Goal: Use online tool/utility: Utilize a website feature to perform a specific function

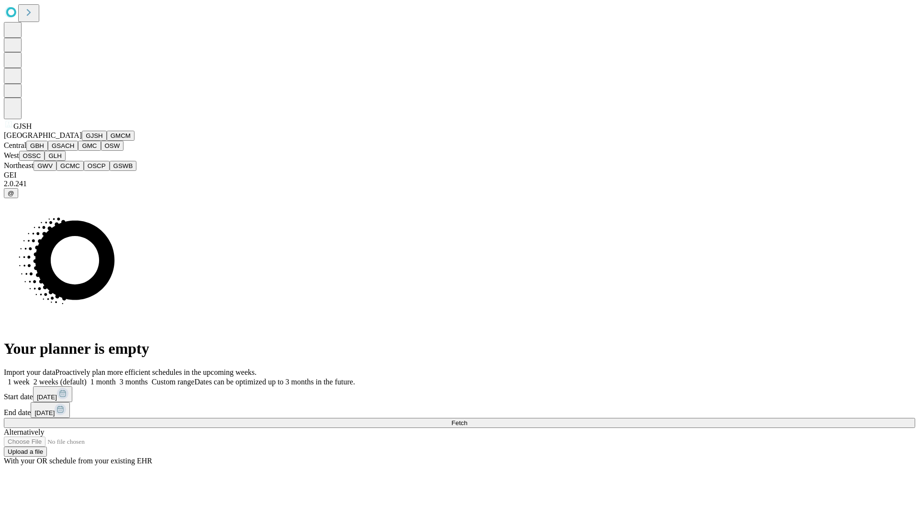
click at [82, 141] on button "GJSH" at bounding box center [94, 136] width 25 height 10
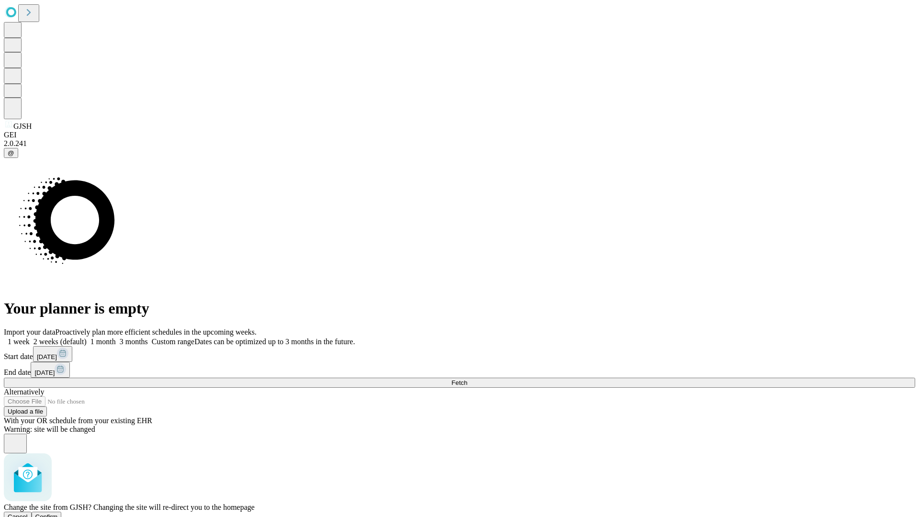
click at [58, 513] on span "Confirm" at bounding box center [46, 516] width 22 height 7
click at [87, 337] on label "2 weeks (default)" at bounding box center [58, 341] width 57 height 8
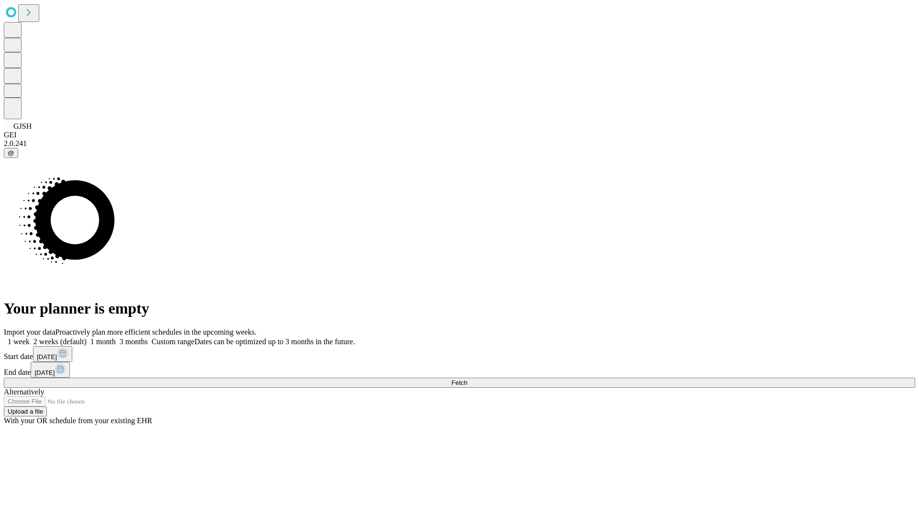
click at [467, 379] on span "Fetch" at bounding box center [459, 382] width 16 height 7
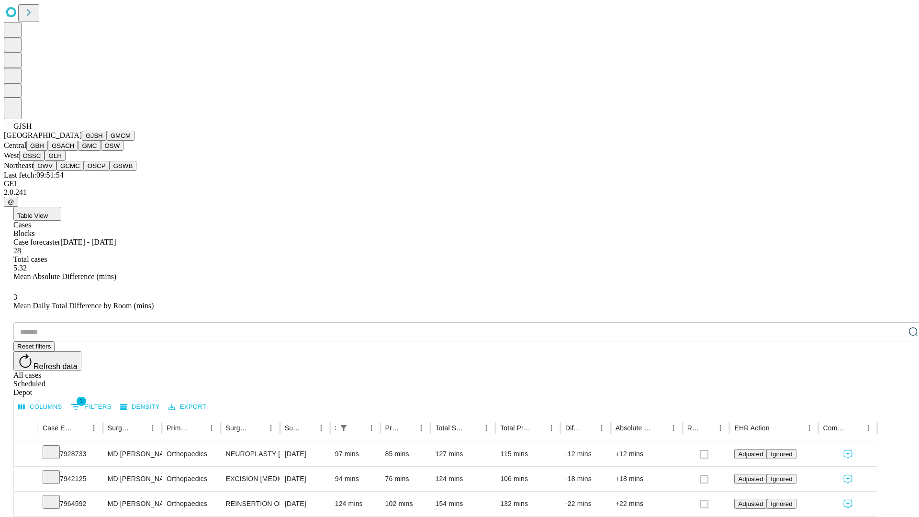
click at [107, 141] on button "GMCM" at bounding box center [121, 136] width 28 height 10
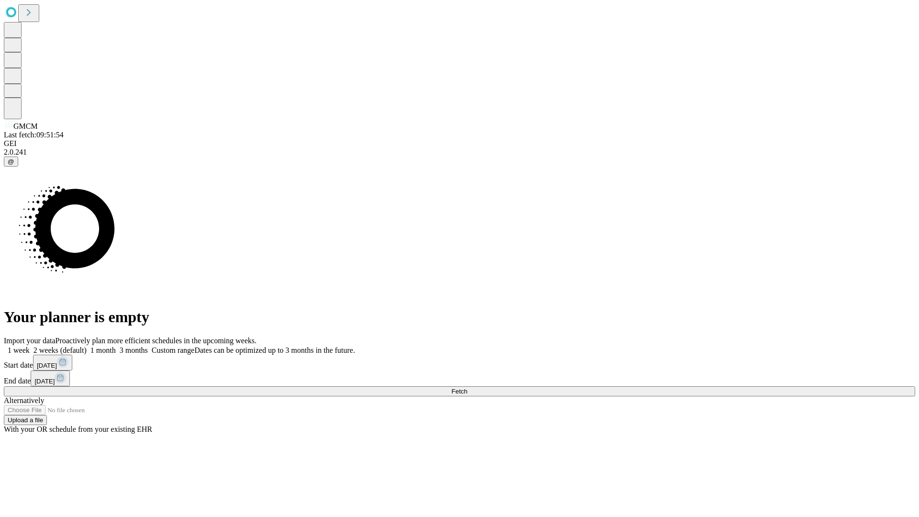
click at [87, 346] on label "2 weeks (default)" at bounding box center [58, 350] width 57 height 8
click at [467, 388] on span "Fetch" at bounding box center [459, 391] width 16 height 7
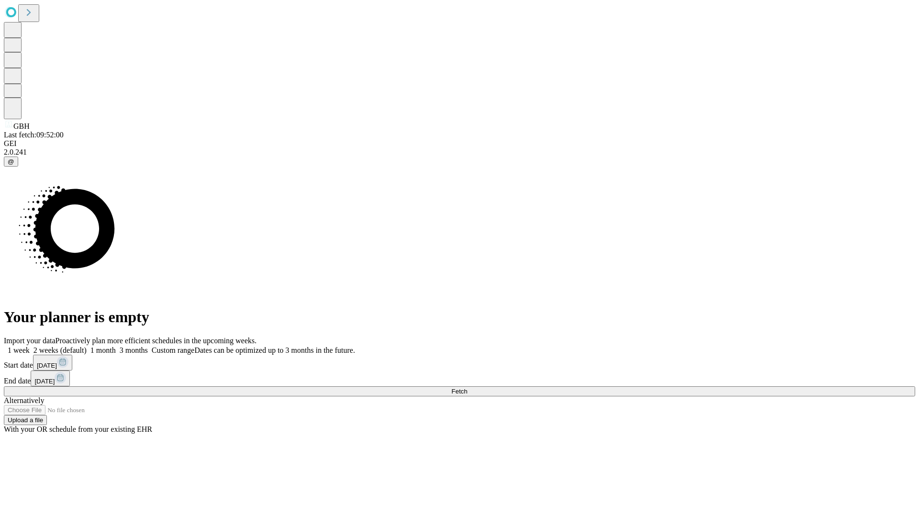
click at [467, 388] on span "Fetch" at bounding box center [459, 391] width 16 height 7
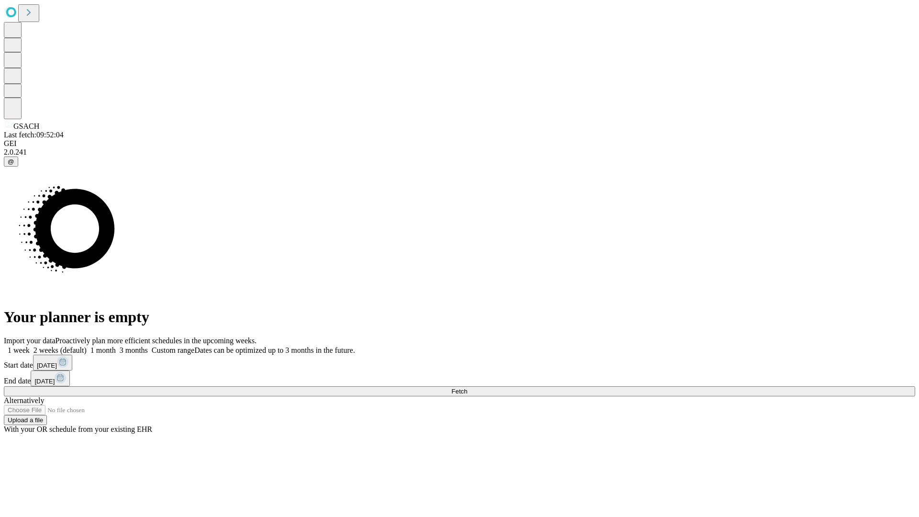
click at [467, 388] on span "Fetch" at bounding box center [459, 391] width 16 height 7
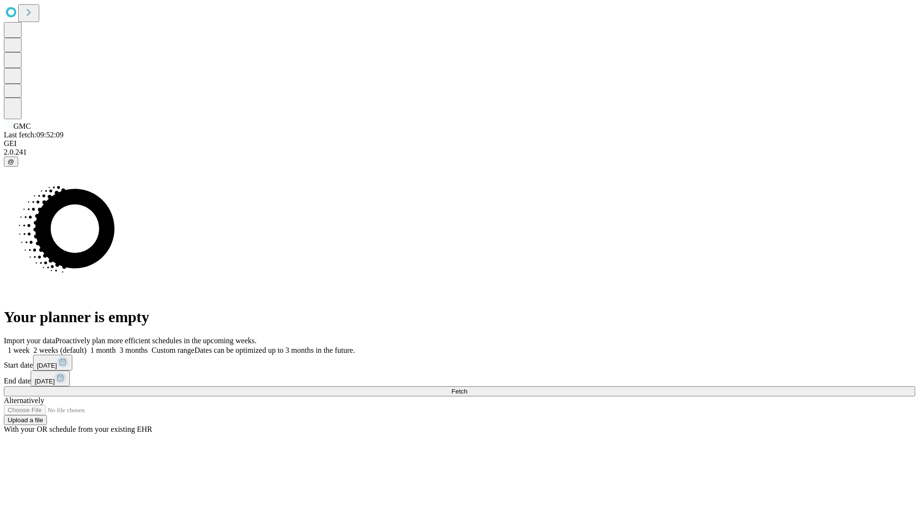
click at [467, 388] on span "Fetch" at bounding box center [459, 391] width 16 height 7
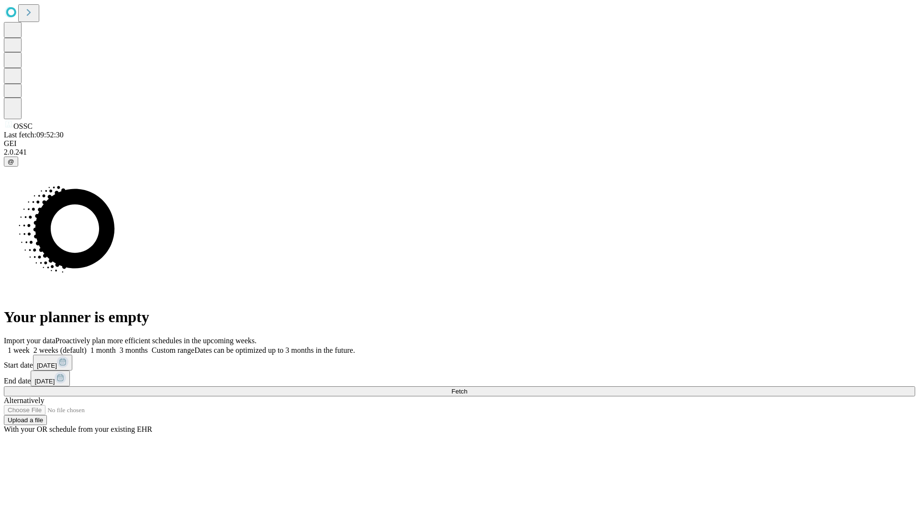
click at [467, 388] on span "Fetch" at bounding box center [459, 391] width 16 height 7
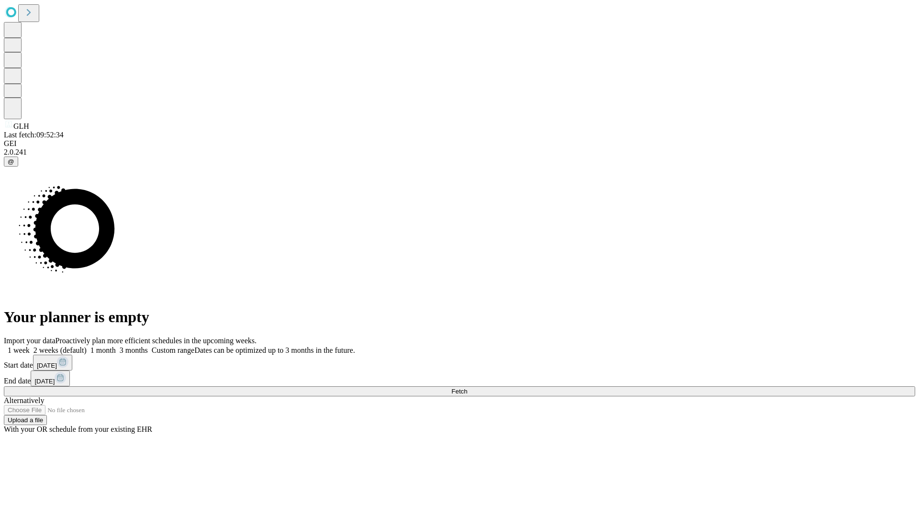
click at [467, 388] on span "Fetch" at bounding box center [459, 391] width 16 height 7
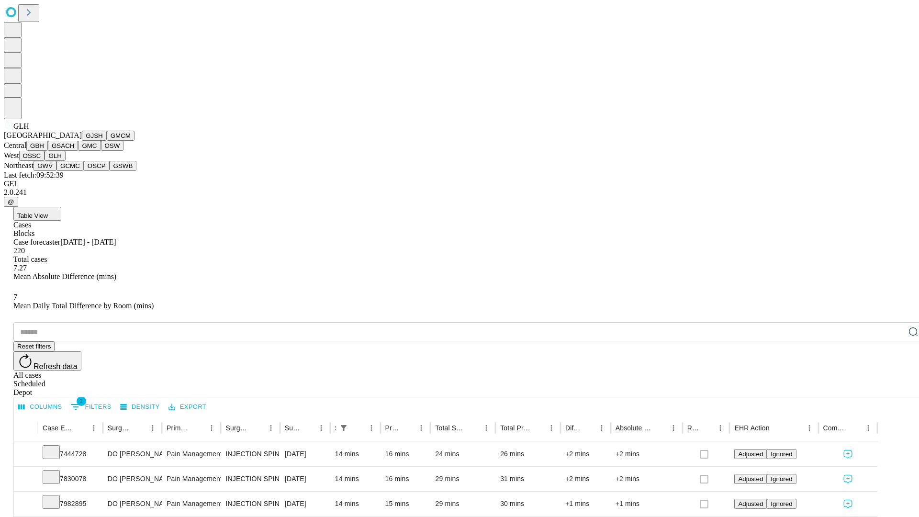
click at [56, 171] on button "GWV" at bounding box center [44, 166] width 23 height 10
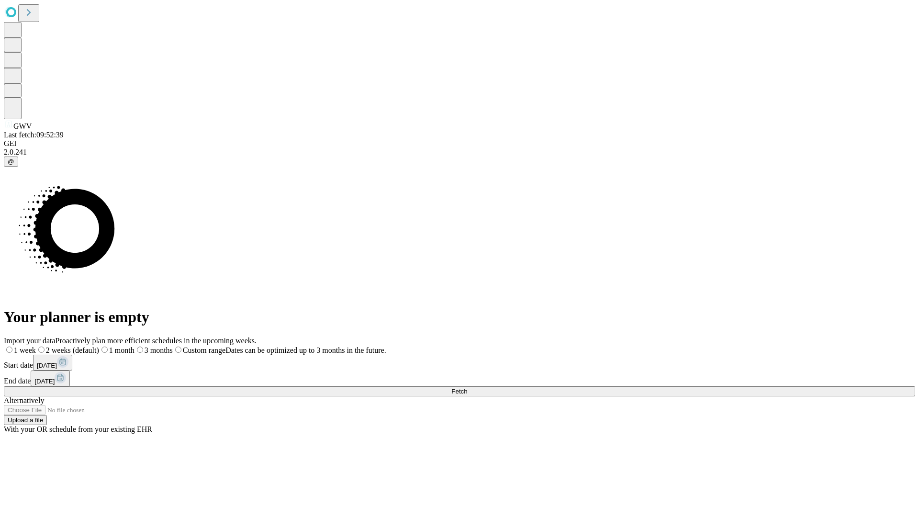
click at [99, 346] on label "2 weeks (default)" at bounding box center [67, 350] width 63 height 8
click at [467, 388] on span "Fetch" at bounding box center [459, 391] width 16 height 7
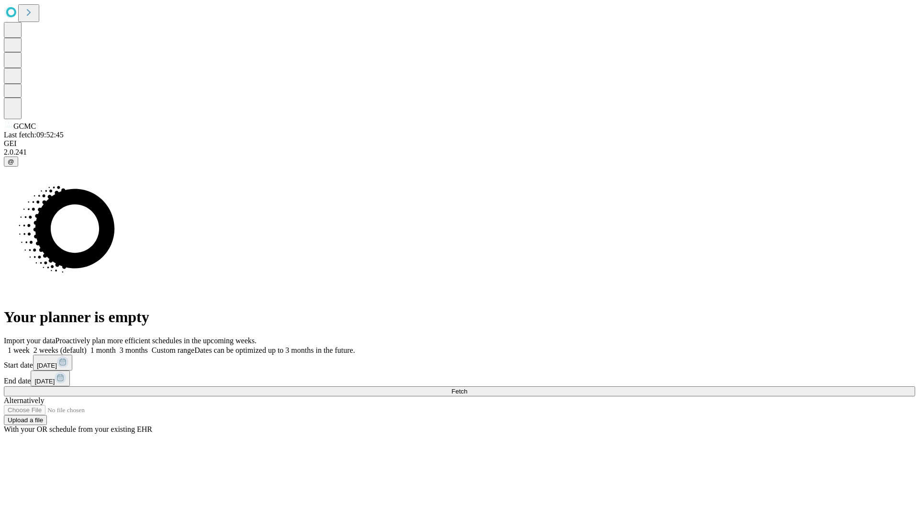
click at [467, 388] on span "Fetch" at bounding box center [459, 391] width 16 height 7
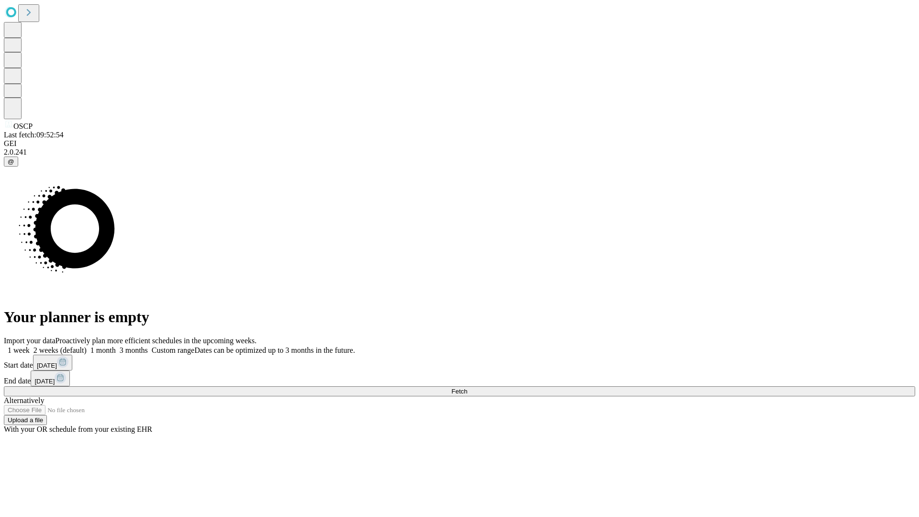
click at [87, 346] on label "2 weeks (default)" at bounding box center [58, 350] width 57 height 8
click at [467, 388] on span "Fetch" at bounding box center [459, 391] width 16 height 7
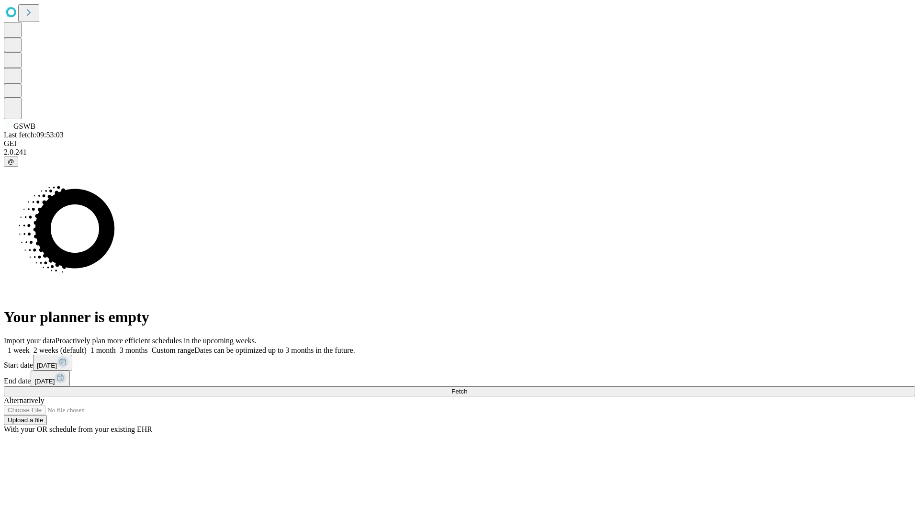
click at [87, 346] on label "2 weeks (default)" at bounding box center [58, 350] width 57 height 8
click at [467, 388] on span "Fetch" at bounding box center [459, 391] width 16 height 7
